Goal: Task Accomplishment & Management: Use online tool/utility

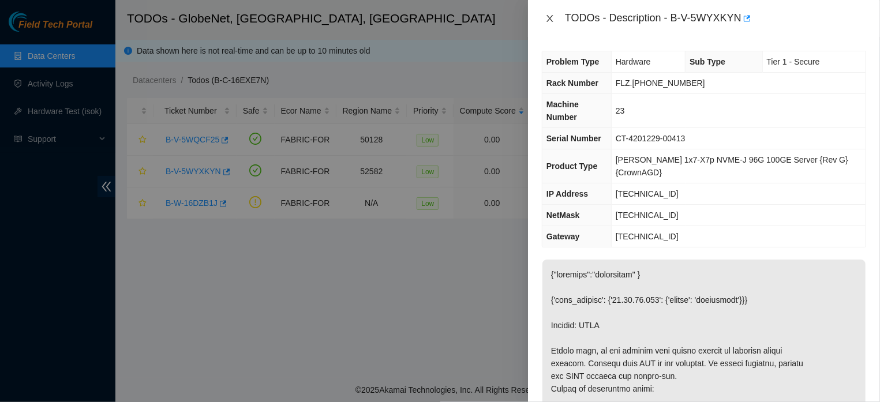
click at [546, 20] on icon "close" at bounding box center [549, 18] width 9 height 9
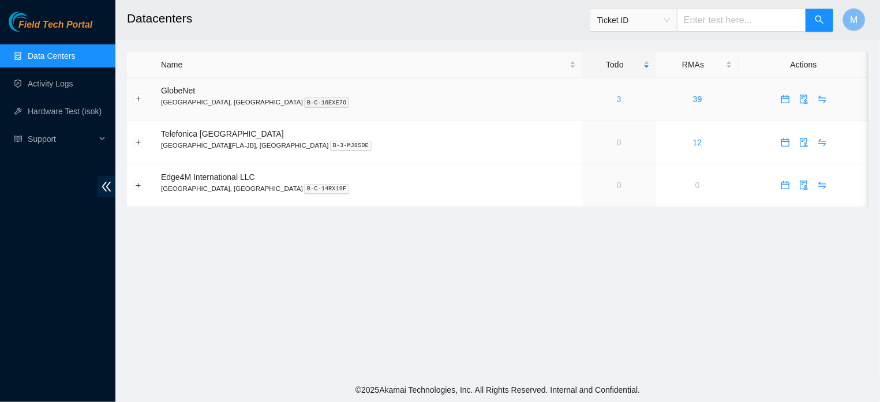
click at [617, 100] on link "3" at bounding box center [619, 99] width 5 height 9
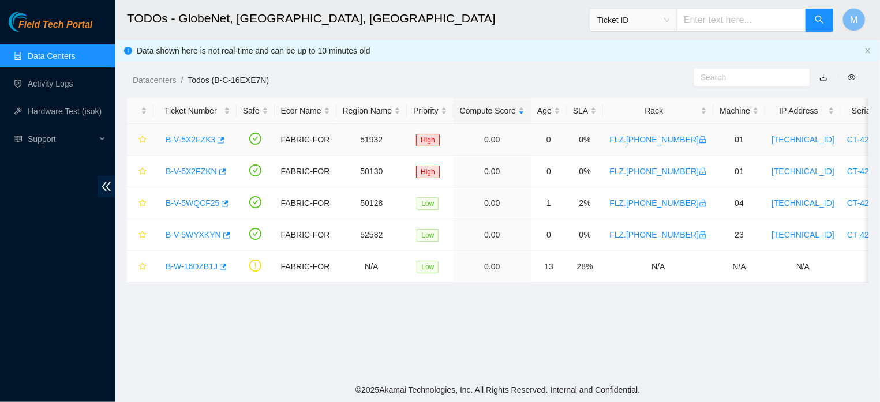
click at [187, 136] on link "B-V-5X2FZK3" at bounding box center [191, 139] width 50 height 9
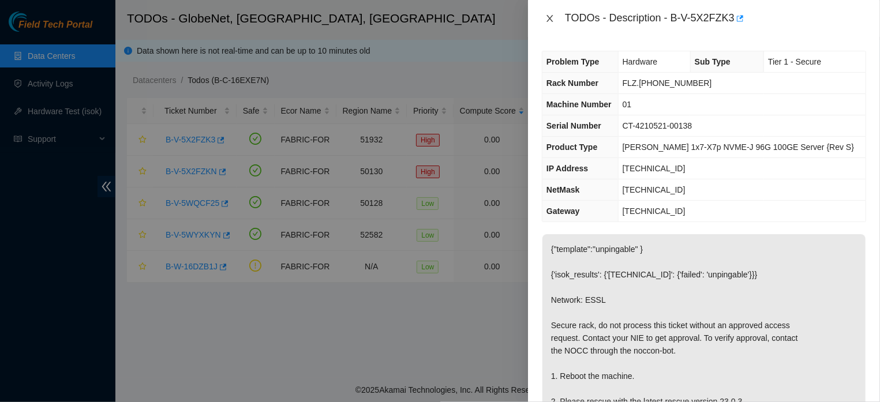
click at [545, 16] on icon "close" at bounding box center [549, 18] width 9 height 9
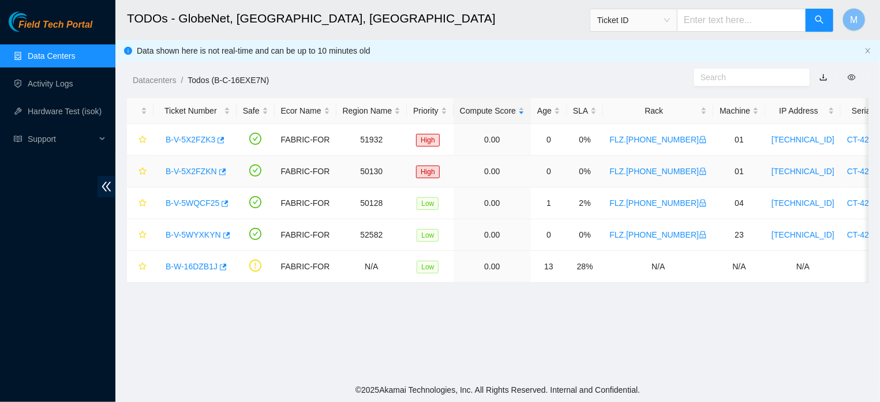
click at [204, 170] on link "B-V-5X2FZKN" at bounding box center [191, 171] width 51 height 9
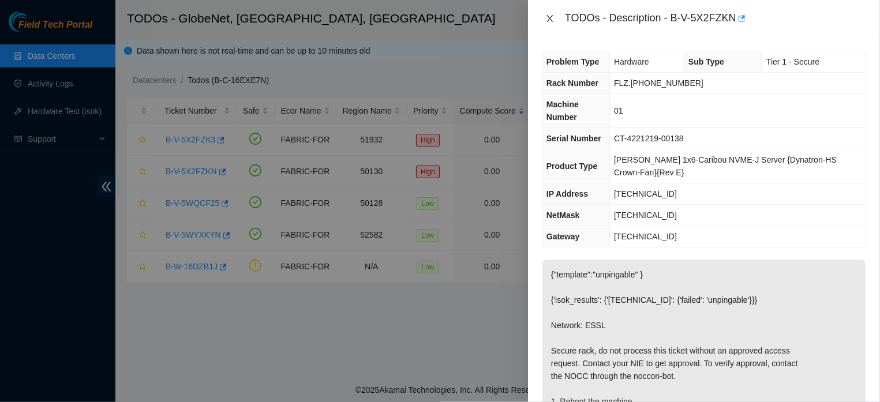
click at [547, 14] on icon "close" at bounding box center [549, 18] width 9 height 9
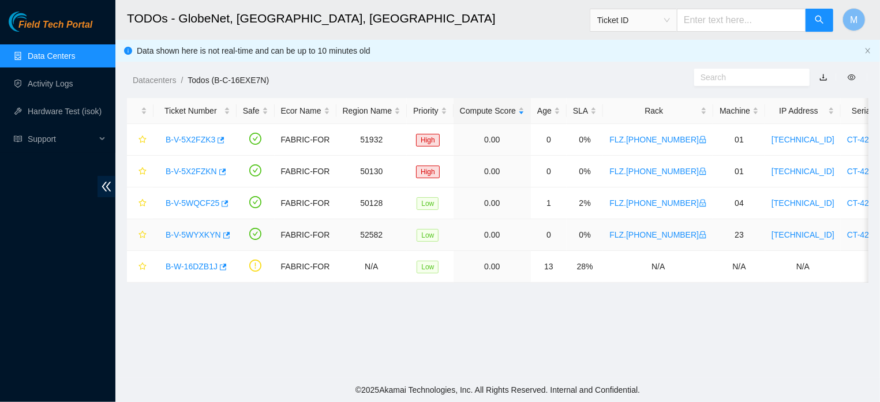
click at [187, 234] on link "B-V-5WYXKYN" at bounding box center [193, 234] width 55 height 9
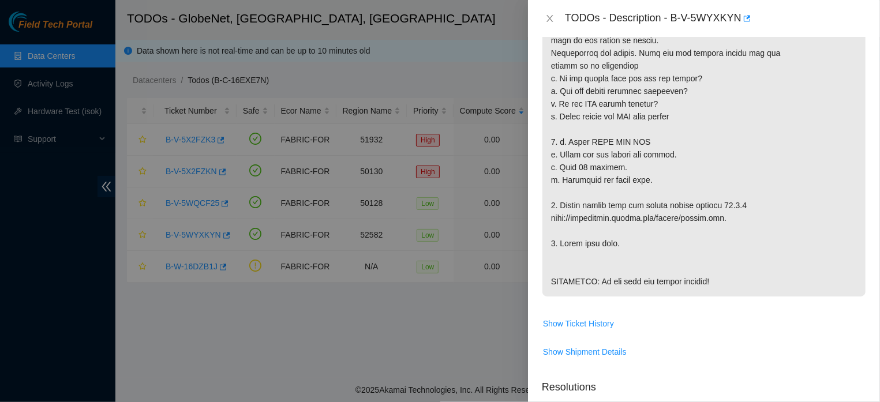
scroll to position [512, 0]
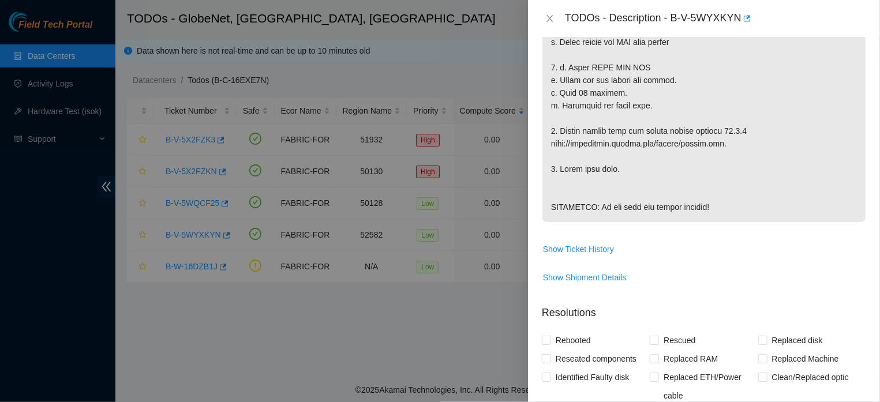
drag, startPoint x: 551, startPoint y: 115, endPoint x: 727, endPoint y: 206, distance: 197.9
copy p "{"template":"unpingable" } {'isok_results': {'23.12.41.122': {'failed': 'unping…"
click at [760, 287] on span "Show Shipment Details" at bounding box center [703, 277] width 323 height 18
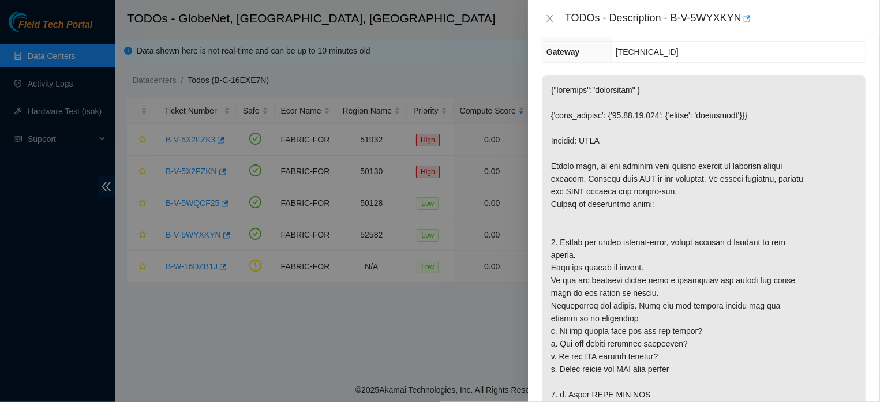
scroll to position [0, 0]
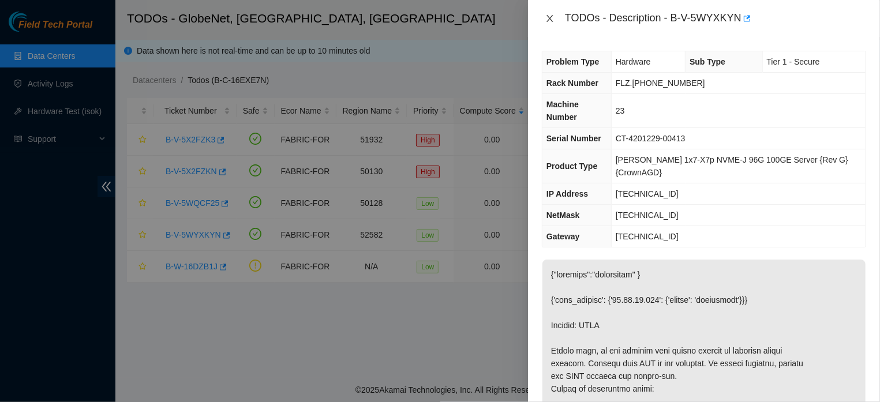
click at [551, 20] on icon "close" at bounding box center [549, 18] width 9 height 9
